Goal: Task Accomplishment & Management: Complete application form

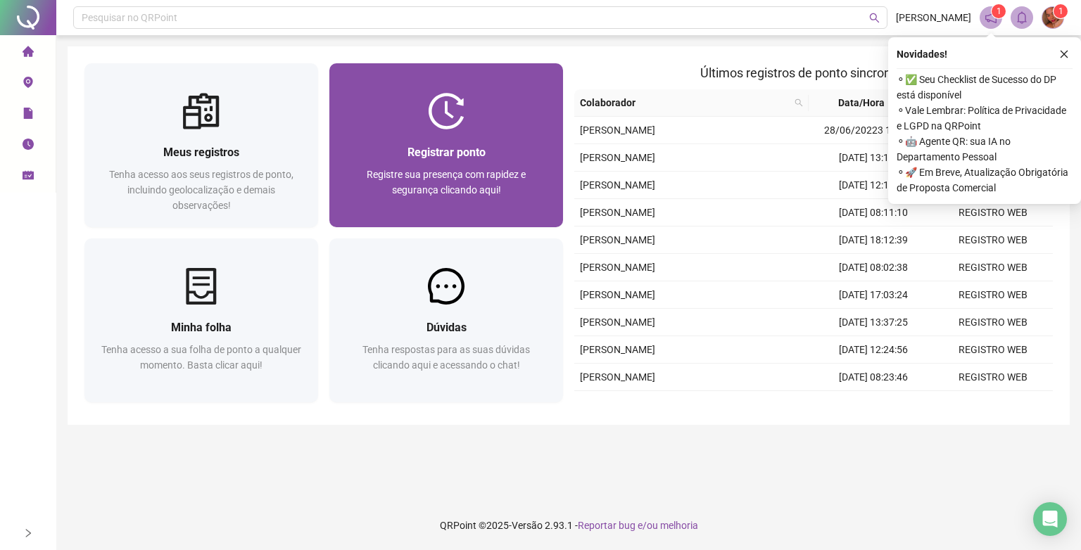
click at [513, 144] on div "Registrar ponto" at bounding box center [446, 153] width 200 height 18
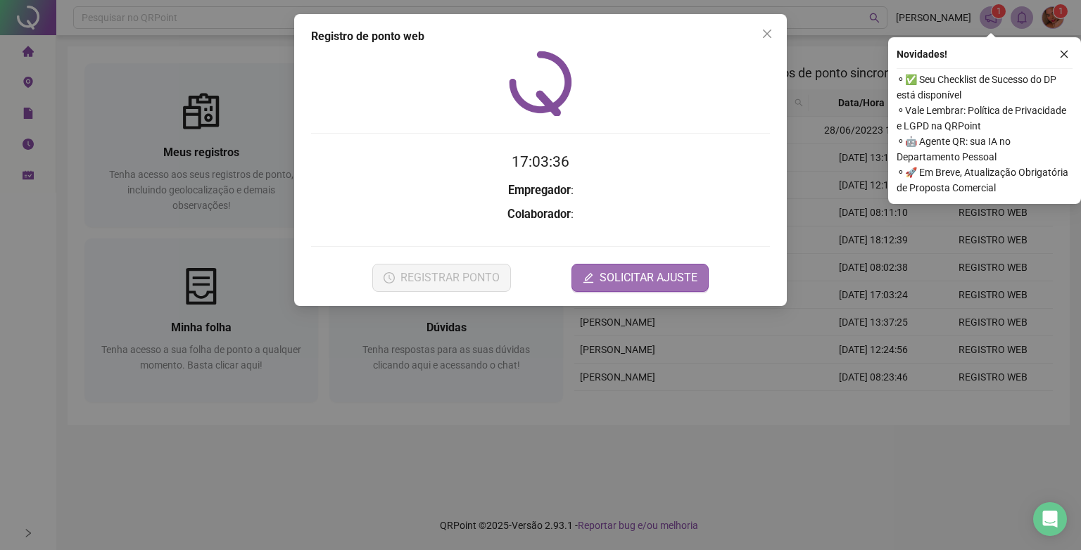
click at [611, 275] on span "SOLICITAR AJUSTE" at bounding box center [649, 278] width 98 height 17
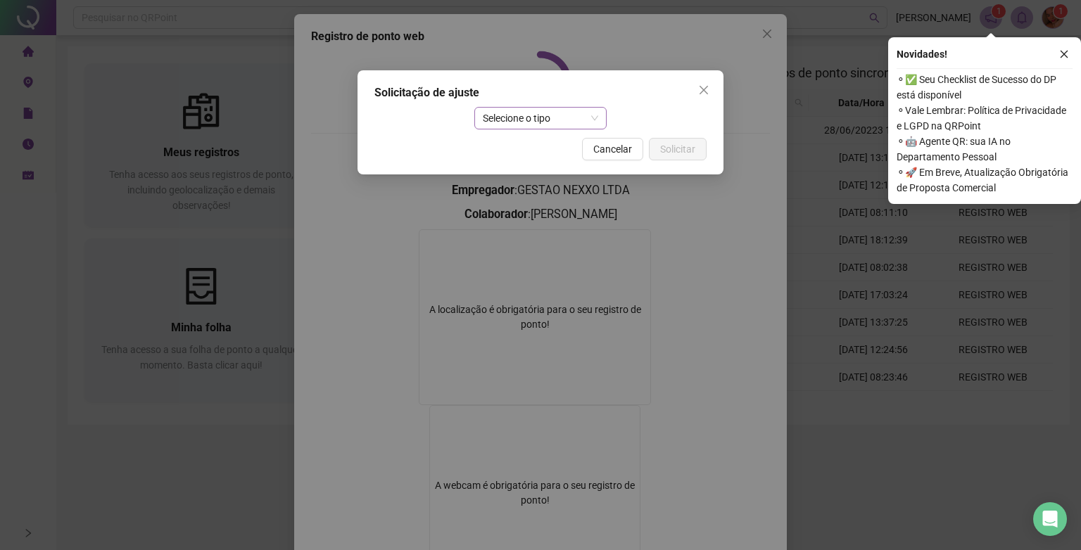
click at [543, 118] on span "Selecione o tipo" at bounding box center [541, 118] width 116 height 21
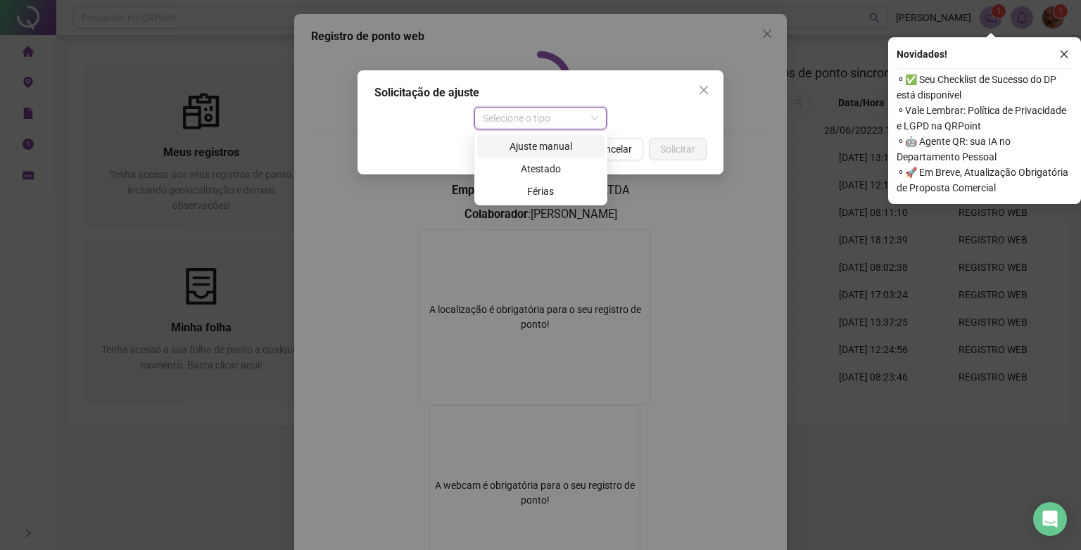
click at [545, 143] on div "Ajuste manual" at bounding box center [541, 146] width 111 height 15
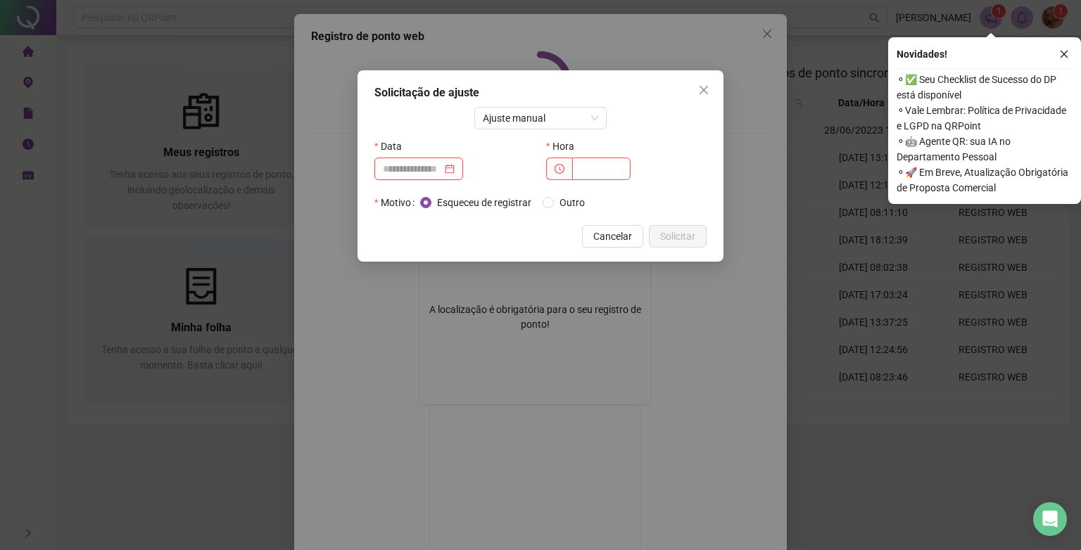
drag, startPoint x: 397, startPoint y: 164, endPoint x: 456, endPoint y: 159, distance: 59.3
click at [398, 165] on input at bounding box center [412, 168] width 59 height 15
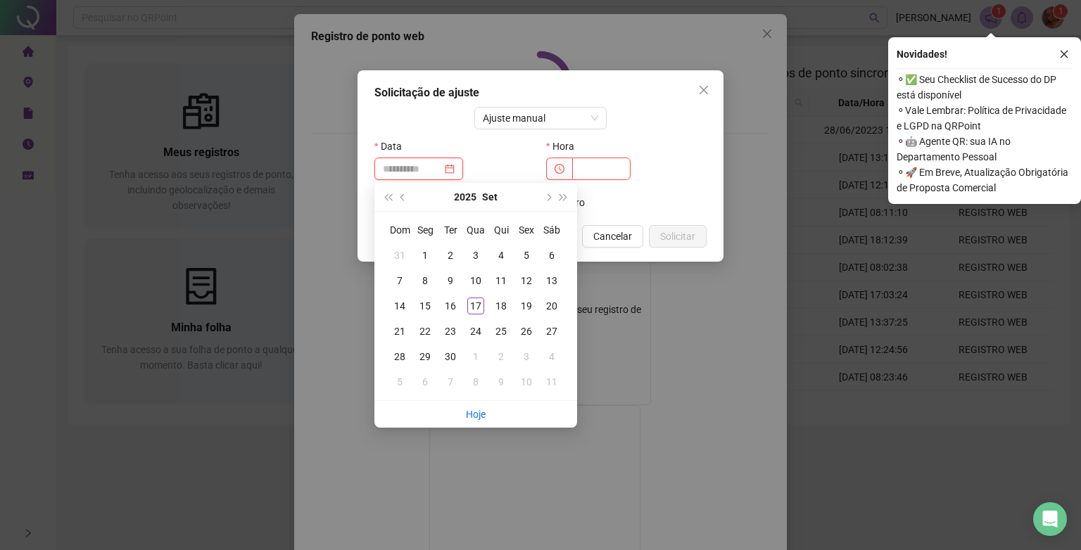
type input "**********"
click at [477, 298] on div "17" at bounding box center [475, 306] width 17 height 17
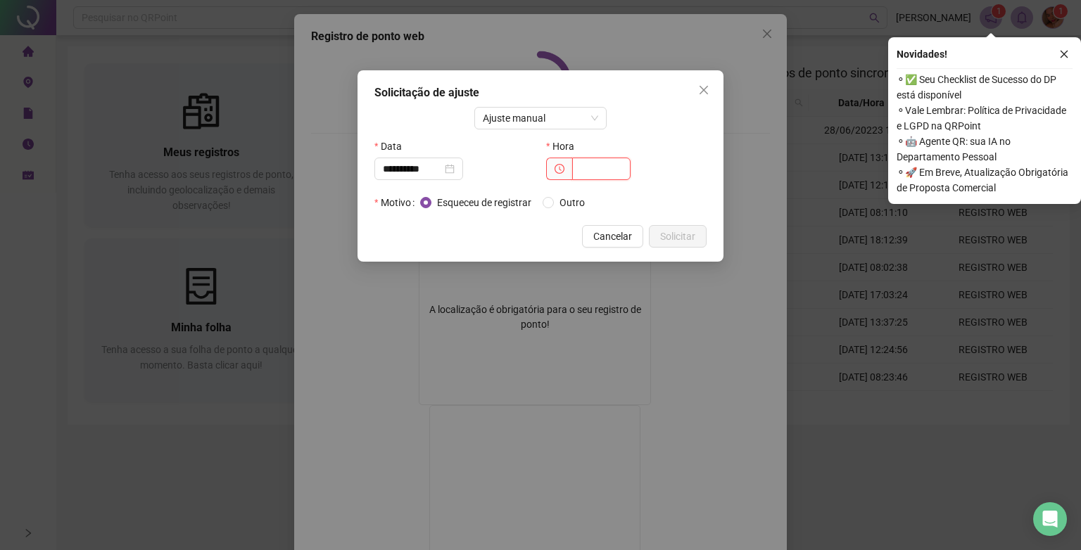
click at [585, 162] on input "text" at bounding box center [601, 169] width 58 height 23
click at [543, 204] on div "Esqueceu de registrar Outro" at bounding box center [508, 202] width 176 height 15
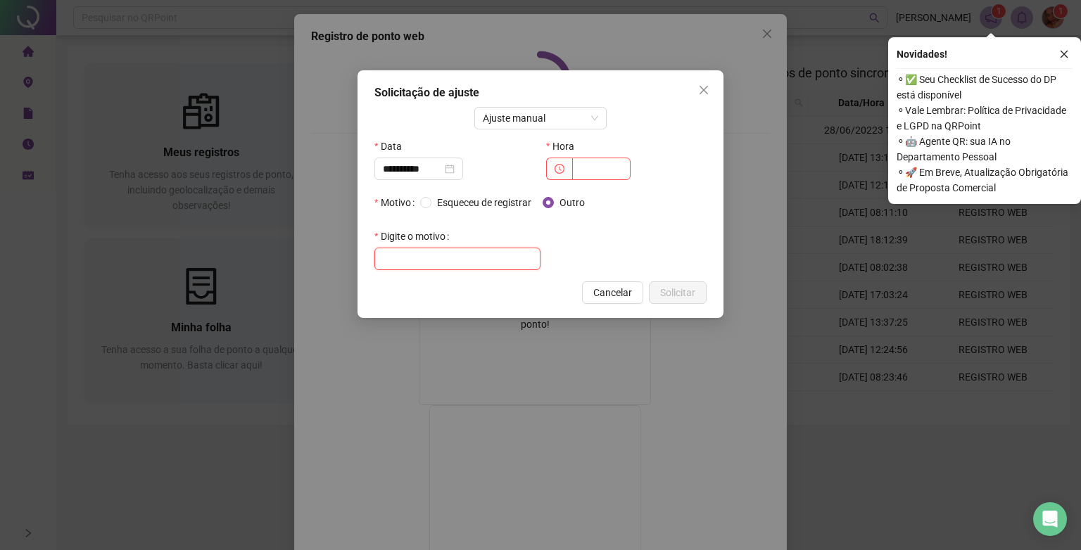
click at [497, 263] on input "text" at bounding box center [457, 259] width 166 height 23
click at [390, 260] on input "**********" at bounding box center [457, 259] width 166 height 23
type input "**********"
click at [591, 162] on input "text" at bounding box center [601, 169] width 58 height 23
click at [555, 165] on icon "clock-circle" at bounding box center [560, 169] width 10 height 10
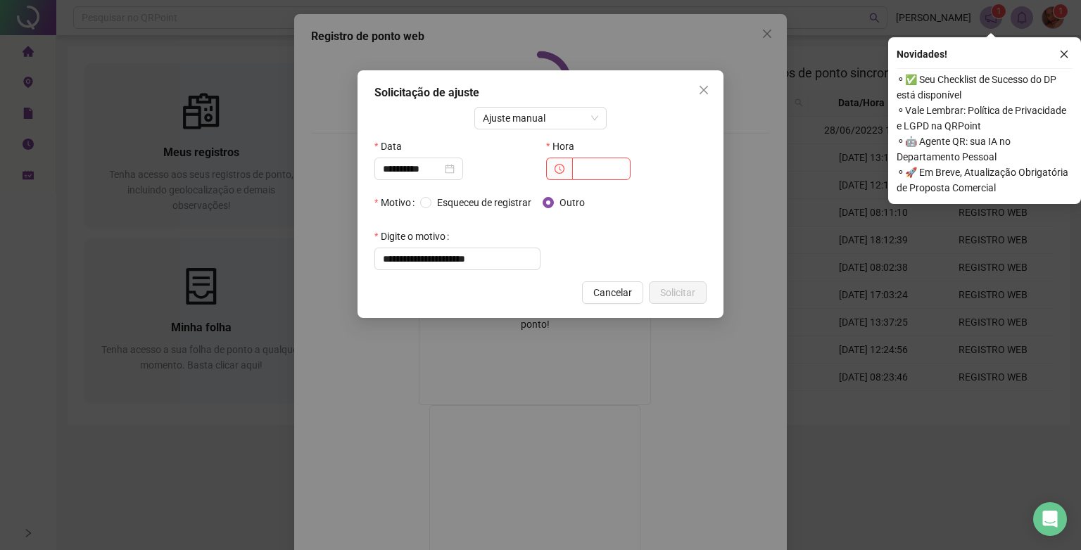
drag, startPoint x: 566, startPoint y: 187, endPoint x: 566, endPoint y: 179, distance: 7.7
click at [566, 184] on div "Hora" at bounding box center [627, 163] width 172 height 56
click at [563, 173] on icon "clock-circle" at bounding box center [560, 169] width 10 height 10
click at [574, 166] on input "text" at bounding box center [601, 169] width 58 height 23
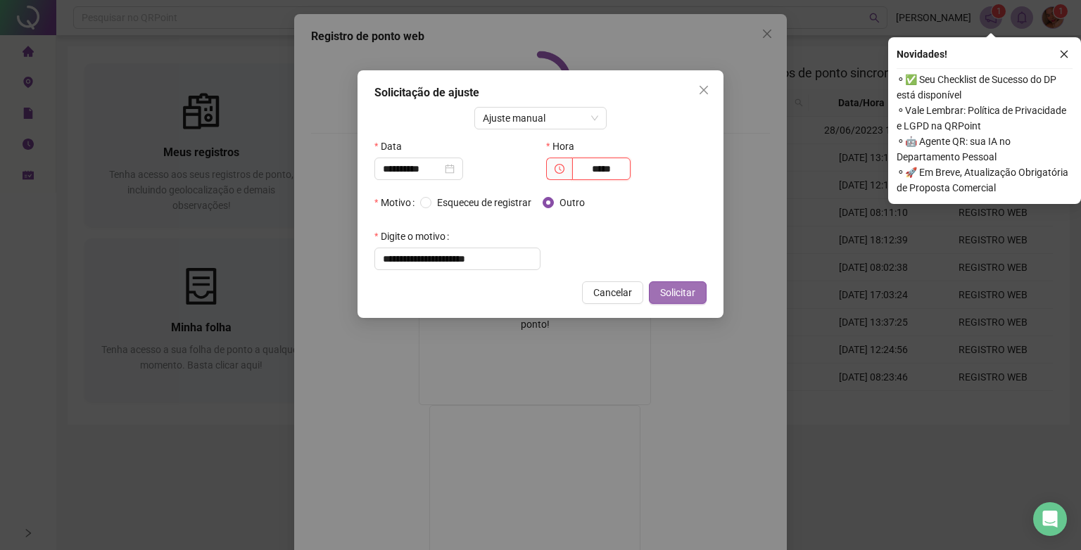
type input "*****"
click at [674, 289] on span "Solicitar" at bounding box center [677, 292] width 35 height 15
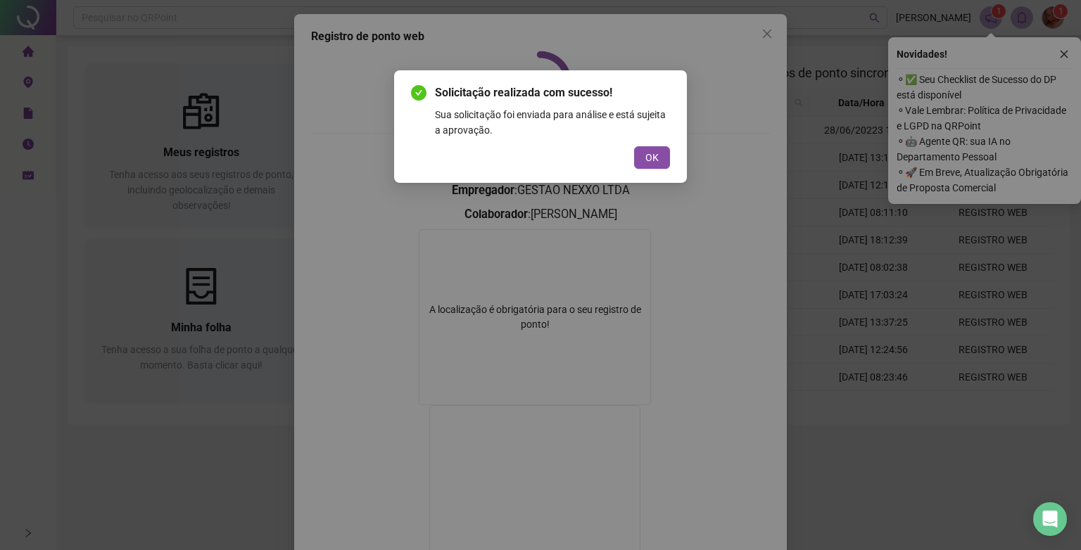
drag, startPoint x: 646, startPoint y: 157, endPoint x: 638, endPoint y: 163, distance: 10.2
click at [648, 157] on span "OK" at bounding box center [651, 157] width 13 height 15
